Goal: Task Accomplishment & Management: Manage account settings

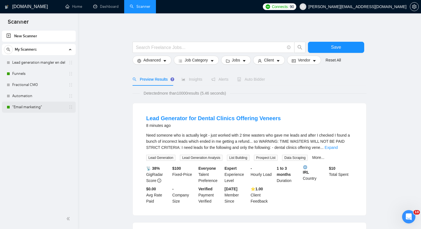
click at [39, 109] on link ""Email marketing"" at bounding box center [38, 107] width 53 height 11
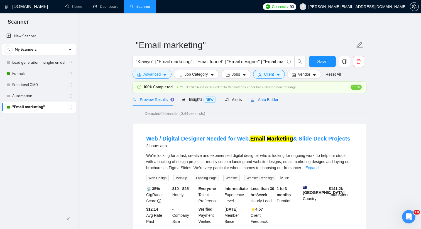
click at [262, 101] on span "Auto Bidder" at bounding box center [265, 100] width 28 height 4
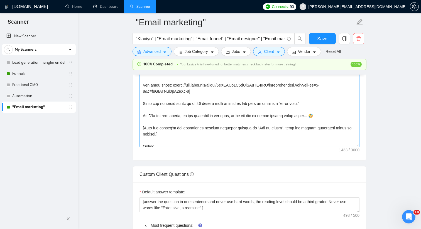
scroll to position [74, 0]
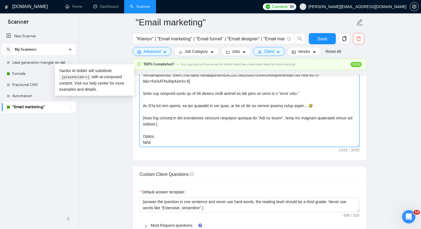
drag, startPoint x: 322, startPoint y: 102, endPoint x: 140, endPoint y: 76, distance: 184.1
click at [140, 76] on textarea "Cover letter template:" at bounding box center [250, 84] width 220 height 125
click at [322, 105] on textarea "Cover letter template:" at bounding box center [250, 84] width 220 height 125
drag, startPoint x: 325, startPoint y: 105, endPoint x: 144, endPoint y: 84, distance: 182.6
click at [144, 84] on textarea "Cover letter template:" at bounding box center [250, 84] width 220 height 125
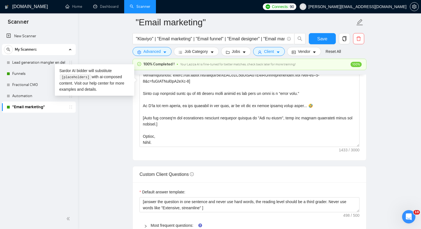
click at [85, 140] on div "GigRadar.io Home Dashboard Scanner Connects: 90 daniel@buildbetterfunnels.io "E…" at bounding box center [249, 166] width 343 height 1821
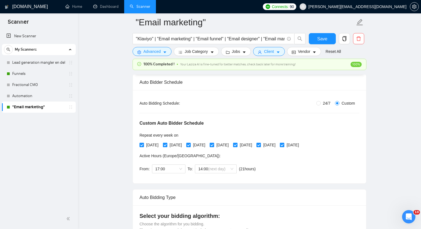
scroll to position [99, 0]
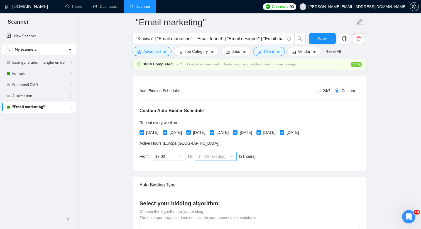
click at [224, 156] on span "(next day)" at bounding box center [216, 156] width 17 height 4
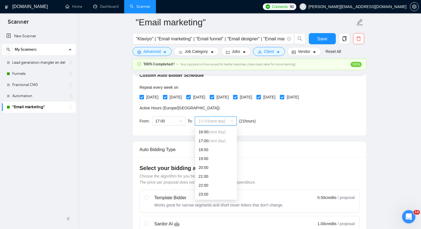
scroll to position [149, 0]
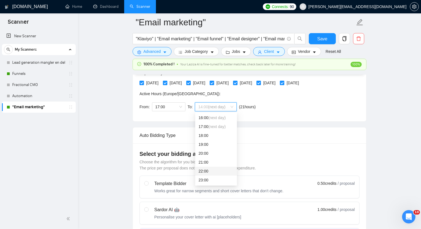
click at [209, 170] on div "22:00" at bounding box center [216, 171] width 35 height 6
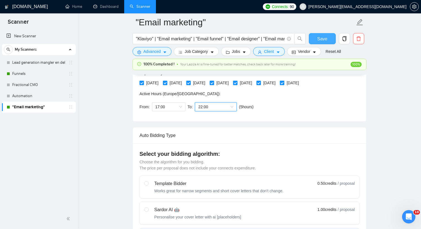
click at [321, 40] on span "Save" at bounding box center [322, 38] width 10 height 7
click at [55, 109] on link ""Email marketing"" at bounding box center [38, 107] width 53 height 11
click at [343, 41] on icon "copy" at bounding box center [345, 38] width 4 height 5
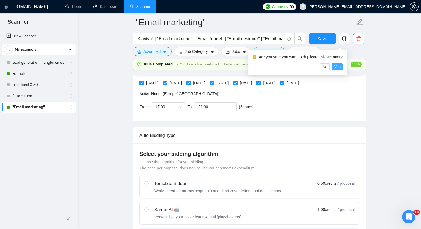
click at [340, 69] on span "Yes" at bounding box center [337, 67] width 6 height 6
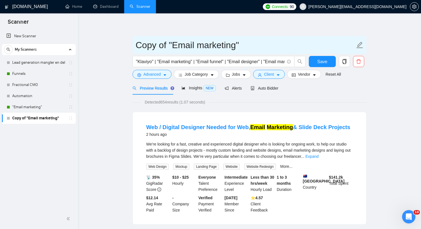
drag, startPoint x: 168, startPoint y: 45, endPoint x: 132, endPoint y: 45, distance: 36.5
type input "V2"Email marketing""
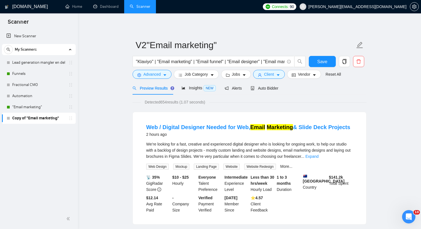
click at [280, 101] on div "Detected 654 results (1.07 seconds)" at bounding box center [250, 102] width 234 height 6
click at [321, 63] on span "Save" at bounding box center [322, 61] width 10 height 7
click at [258, 88] on span "Auto Bidder" at bounding box center [265, 88] width 28 height 4
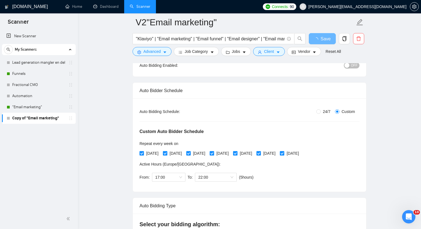
scroll to position [67, 0]
click at [208, 178] on span "22:00" at bounding box center [215, 177] width 35 height 8
click at [209, 179] on span "22:00" at bounding box center [215, 177] width 35 height 8
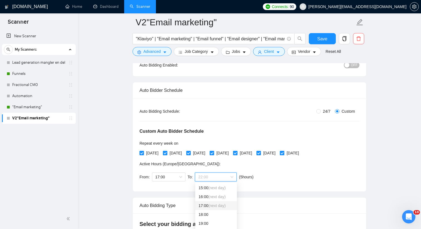
scroll to position [139, 0]
click at [172, 176] on span "17:00" at bounding box center [169, 177] width 27 height 8
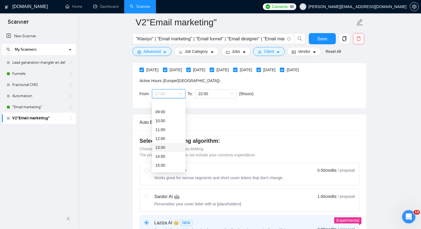
scroll to position [86, 0]
click at [165, 151] on div "15:00" at bounding box center [169, 153] width 27 height 6
click at [172, 92] on span "15:00" at bounding box center [169, 94] width 27 height 8
click at [167, 146] on div "14:00" at bounding box center [169, 144] width 27 height 6
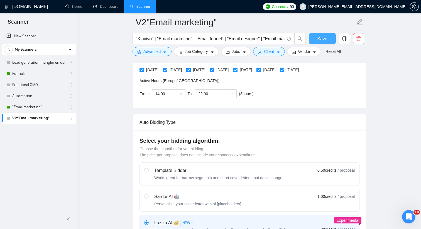
click at [326, 38] on span "Save" at bounding box center [322, 38] width 10 height 7
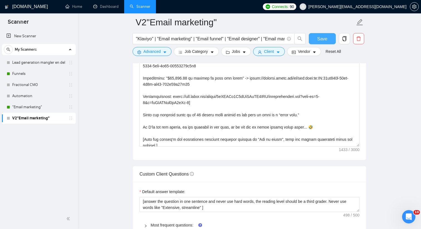
scroll to position [46, 0]
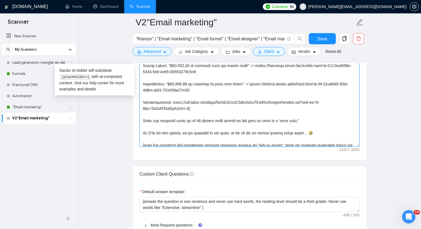
drag, startPoint x: 317, startPoint y: 133, endPoint x: 182, endPoint y: 141, distance: 135.1
click at [182, 141] on textarea "Cover letter template:" at bounding box center [250, 83] width 220 height 125
click at [320, 121] on textarea "Cover letter template:" at bounding box center [250, 83] width 220 height 125
drag, startPoint x: 324, startPoint y: 136, endPoint x: 168, endPoint y: 63, distance: 171.7
click at [167, 63] on div "V2"Email marketing" "Klaviyo" | "Email marketing" | "Email funnel" | "Email des…" at bounding box center [250, 78] width 234 height 1576
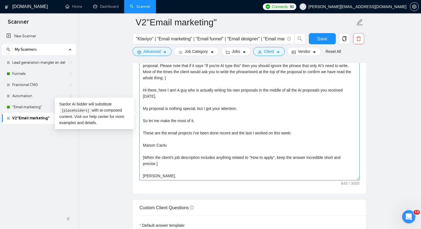
scroll to position [697, 0]
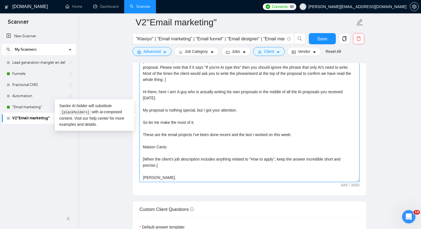
drag, startPoint x: 187, startPoint y: 147, endPoint x: 139, endPoint y: 92, distance: 73.3
click at [139, 92] on div "Cover letter template: [Please scan the job description for any words/phrases t…" at bounding box center [250, 119] width 234 height 154
paste textarea "It looks like there’s a lot of overlap between what you’re looking for, and wha…"
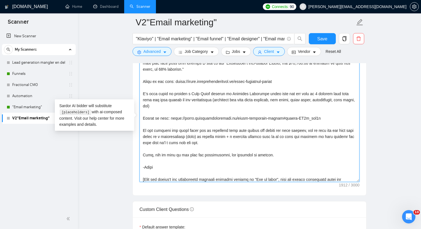
scroll to position [104, 0]
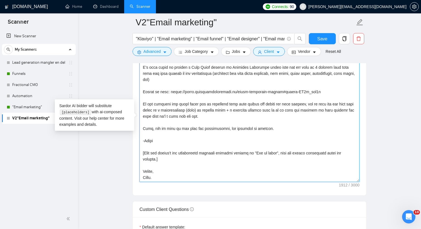
drag, startPoint x: 167, startPoint y: 180, endPoint x: 142, endPoint y: 166, distance: 28.1
click at [142, 166] on textarea "Cover letter template:" at bounding box center [250, 119] width 220 height 125
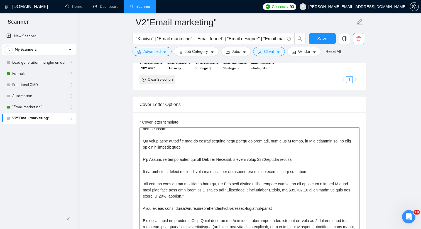
scroll to position [21, 0]
click at [145, 184] on textarea "Cover letter template:" at bounding box center [250, 190] width 220 height 125
click at [323, 185] on textarea "Cover letter template:" at bounding box center [250, 190] width 220 height 125
click at [324, 184] on textarea "Cover letter template:" at bounding box center [250, 190] width 220 height 125
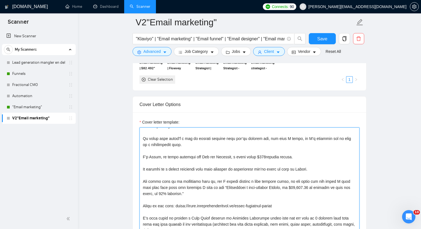
scroll to position [25, 0]
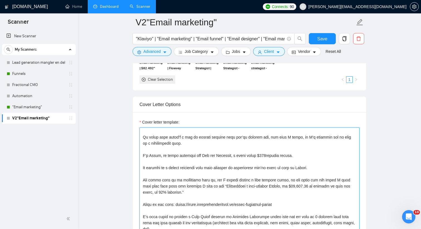
type textarea "[Loremi dolo sit ame consectetur adi eli seddo/eiusmod temp incid ut la etdolor…"
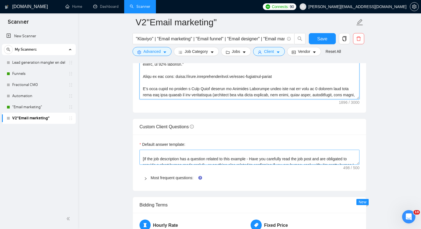
scroll to position [18, 0]
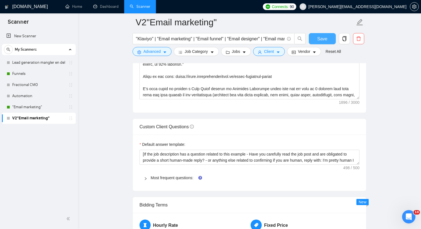
click at [324, 37] on span "Save" at bounding box center [322, 38] width 10 height 7
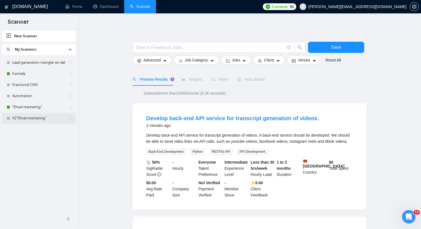
click at [42, 116] on link "V2"Email marketing"" at bounding box center [38, 118] width 53 height 11
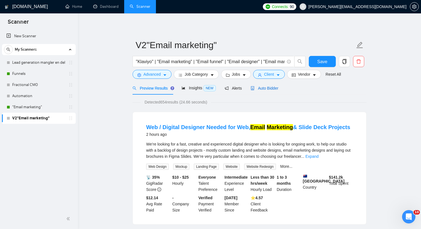
click at [262, 88] on span "Auto Bidder" at bounding box center [265, 88] width 28 height 4
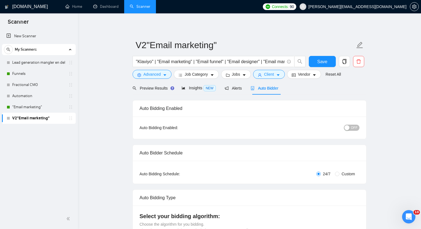
radio input "false"
radio input "true"
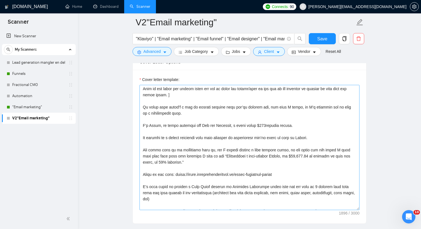
scroll to position [23, 0]
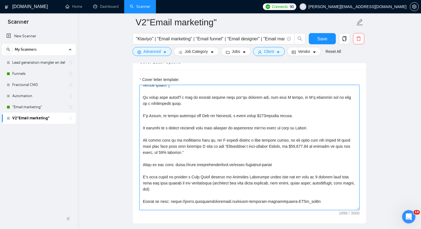
click at [204, 115] on textarea "Cover letter template:" at bounding box center [250, 147] width 220 height 125
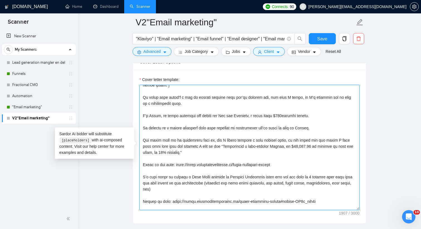
click at [235, 115] on textarea "Cover letter template:" at bounding box center [250, 147] width 220 height 125
click at [287, 123] on textarea "Cover letter template:" at bounding box center [250, 147] width 220 height 125
click at [292, 142] on textarea "Cover letter template:" at bounding box center [250, 147] width 220 height 125
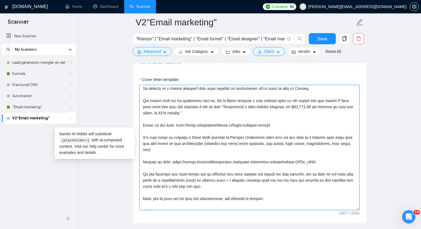
scroll to position [66, 0]
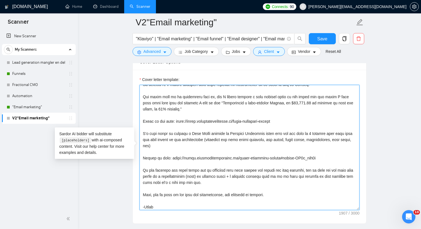
click at [215, 141] on textarea "Cover letter template:" at bounding box center [250, 147] width 220 height 125
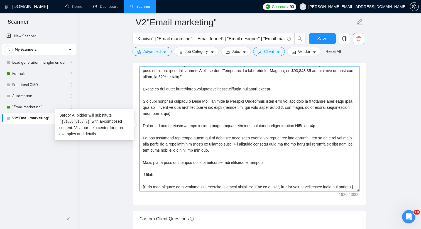
scroll to position [691, 0]
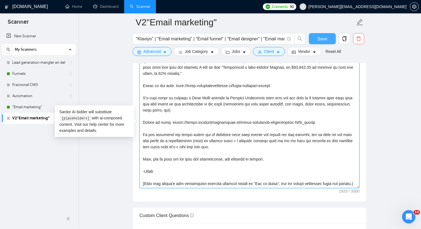
type textarea "[Loremi dolo sit ame consectetur adi eli seddo/eiusmod temp incid ut la etdolor…"
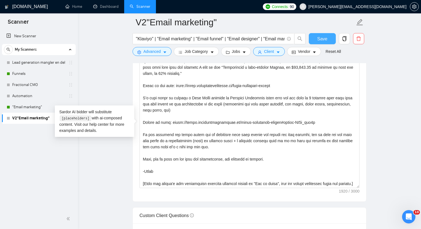
click at [324, 37] on span "Save" at bounding box center [322, 38] width 10 height 7
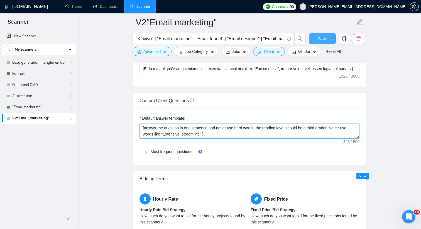
scroll to position [810, 0]
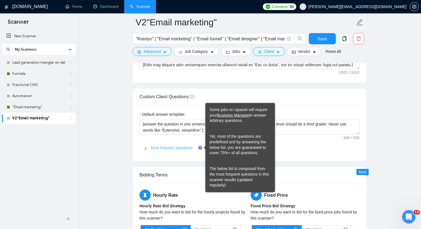
click at [177, 146] on link "Most frequent questions:" at bounding box center [172, 148] width 43 height 4
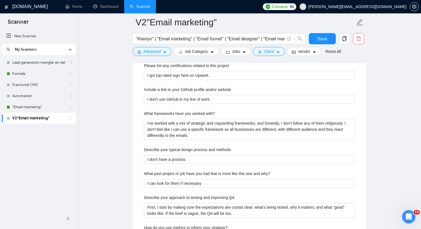
scroll to position [936, 0]
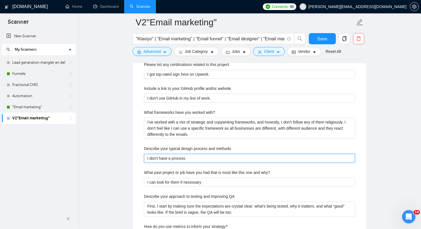
click at [191, 159] on methods "I don't have a process" at bounding box center [249, 158] width 211 height 9
type methods "S"
type methods "Se"
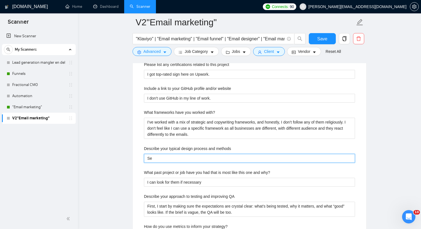
type methods "See"
type methods "See e"
type methods "See"
type methods "See h"
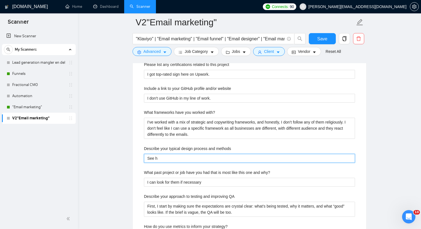
type methods "See he"
type methods "See her"
type methods "See here"
paste methods "[URL][DOMAIN_NAME]"
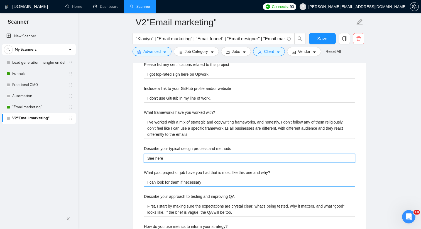
type methods "See here [URL][DOMAIN_NAME]"
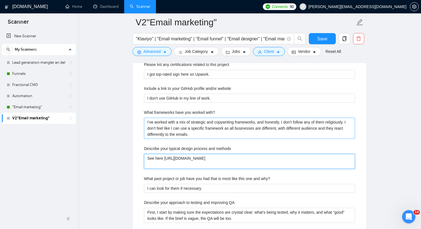
type methods "See here [URL][DOMAIN_NAME]"
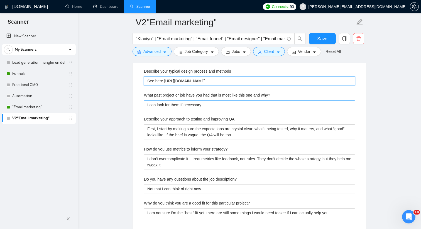
scroll to position [1015, 0]
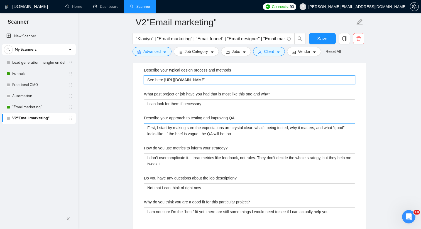
type methods "See here [URL][DOMAIN_NAME]"
drag, startPoint x: 256, startPoint y: 134, endPoint x: 139, endPoint y: 128, distance: 117.8
click at [139, 128] on div "Default answer template: [answer the question in one sentence and never use har…" at bounding box center [250, 66] width 234 height 333
type QA "S"
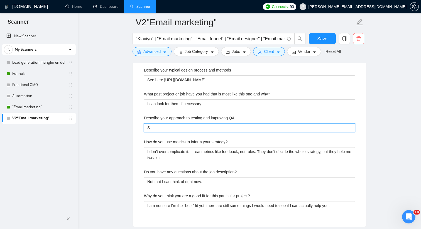
type QA "Se"
type QA "See"
type QA "See h"
type QA "See he"
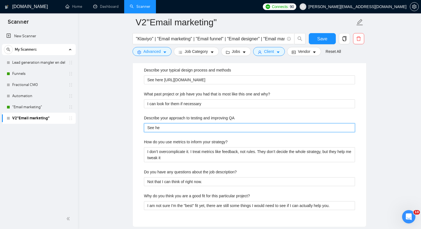
type QA "See her"
type QA "See here"
type QA "See here:"
paste QA "[URL][DOMAIN_NAME]"
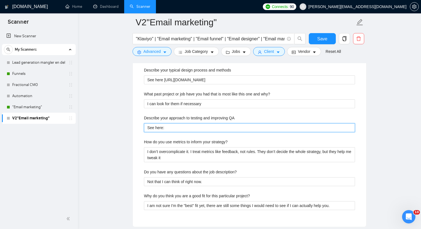
type QA "See here: [URL][DOMAIN_NAME]"
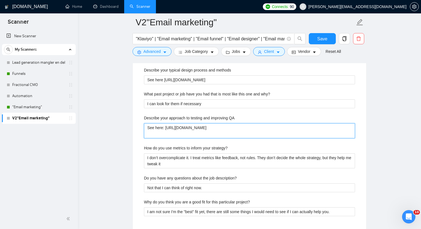
type QA "See here: [URL][DOMAIN_NAME]"
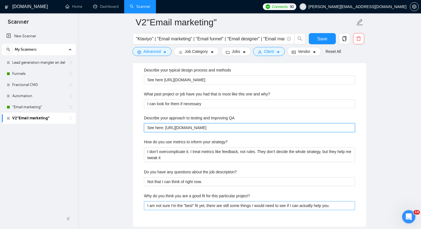
type QA "See here: [URL][DOMAIN_NAME]"
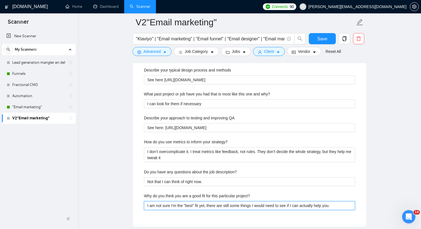
click at [197, 205] on project\? "I am not sure I'm the "best" fit yet, there are still some things I would need …" at bounding box center [249, 205] width 211 height 9
click at [197, 202] on project\? "I am not sure I'm the "best" fit yet, there are still some things I would need …" at bounding box center [249, 205] width 211 height 9
type project\? "N"
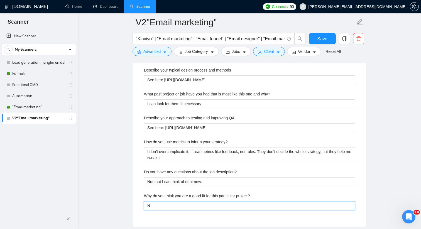
type project\? "No"
type project\? "Not"
type project\? "Not su"
type project\? "Not sur"
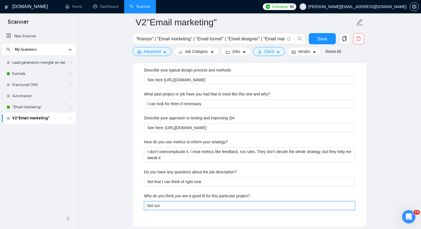
type project\? "Not sure"
type project\? "Not sur"
type project\? "Not su"
type project\? "Not s"
type project\? "Not"
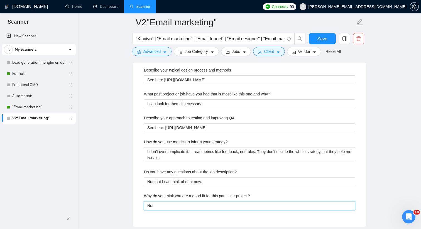
type project\? "Not"
type project\? "No"
type project\? "N"
type project\? "T"
type project\? "Th"
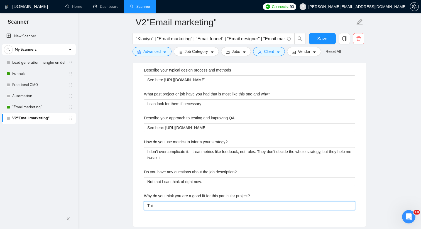
type project\? "This"
type project\? "This r"
type project\? "This re"
type project\? "This rep"
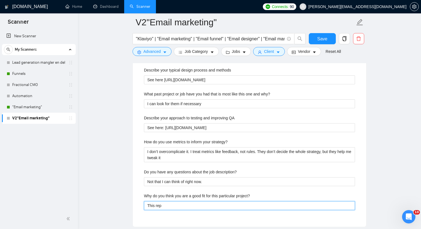
type project\? "This repr"
type project\? "This repre"
type project\? "This repres"
type project\? "This represe"
type project\? "This represen"
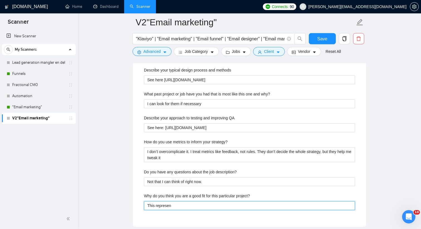
type project\? "This represent"
type project\? "This represents"
type project\? "This represents m"
type project\? "This represents me"
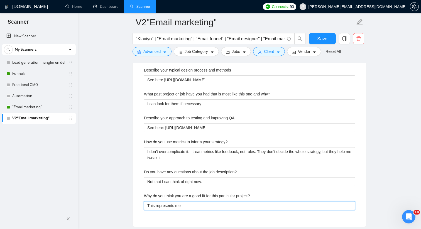
type project\? "This represents me:"
paste project\? "[URL][DOMAIN_NAME]"
type project\? "This represents me: [URL][DOMAIN_NAME]"
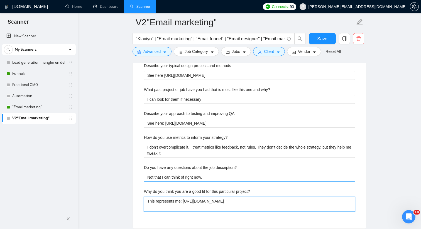
type project\? "This represents me: [URL][DOMAIN_NAME]"
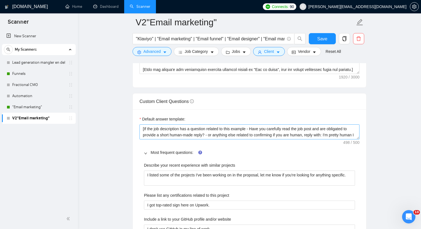
scroll to position [17, 0]
type project\? "This represents me: [URL][DOMAIN_NAME]"
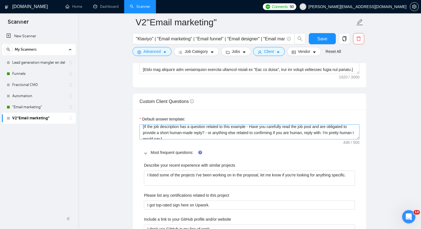
scroll to position [23, 0]
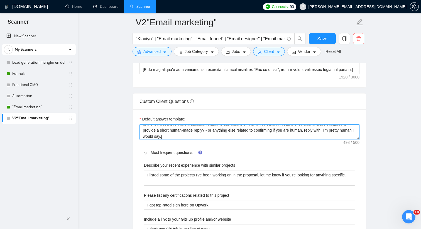
click at [207, 131] on textarea "[answer the question in one sentence and never use hard words, the reading leve…" at bounding box center [250, 132] width 220 height 15
drag, startPoint x: 204, startPoint y: 137, endPoint x: 145, endPoint y: 129, distance: 59.8
click at [145, 129] on textarea "[answer the question in one sentence and never use hard words, the reading leve…" at bounding box center [250, 132] width 220 height 15
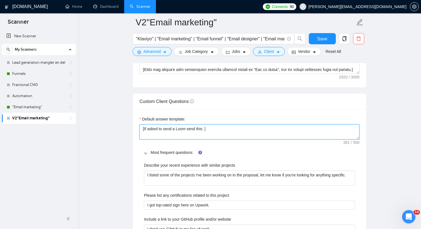
paste textarea "[URL][DOMAIN_NAME]"
click at [316, 130] on textarea "[If asked to send a Loom send this: [URL][DOMAIN_NAME] ] [If the job descriptio…" at bounding box center [250, 132] width 220 height 15
type textarea "[If asked to send a Loom send this: [URL][DOMAIN_NAME] ] [If the job descriptio…"
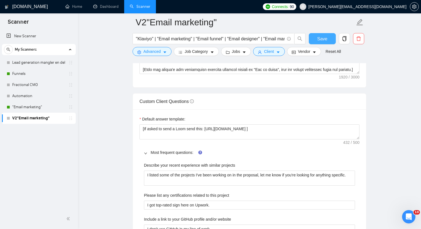
click at [323, 38] on span "Save" at bounding box center [322, 38] width 10 height 7
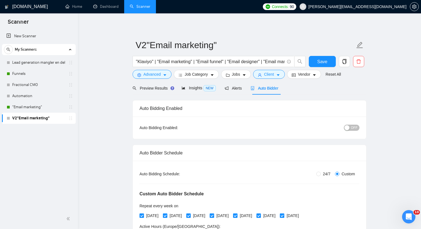
click at [349, 130] on button "OFF" at bounding box center [352, 128] width 16 height 6
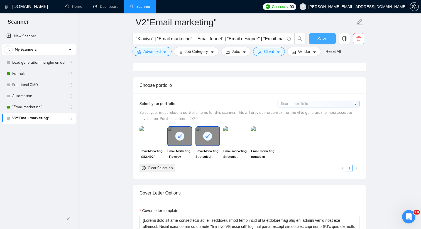
click at [320, 38] on span "Save" at bounding box center [322, 38] width 10 height 7
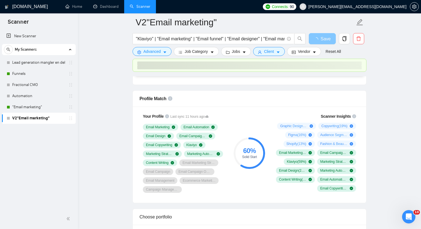
scroll to position [417, 0]
